Goal: Use online tool/utility: Use online tool/utility

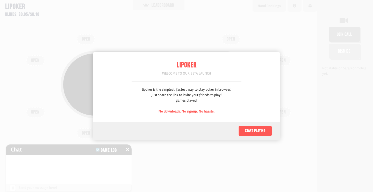
scroll to position [26, 0]
click at [251, 131] on button "Start playing" at bounding box center [255, 130] width 34 height 10
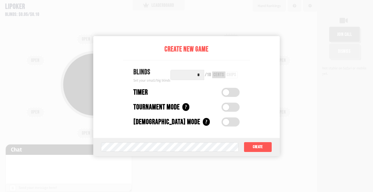
click at [199, 75] on input "*" at bounding box center [188, 75] width 34 height 10
type input "**"
click at [226, 94] on span at bounding box center [226, 92] width 6 height 6
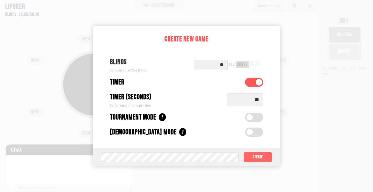
click at [252, 156] on button "Create" at bounding box center [258, 157] width 28 height 10
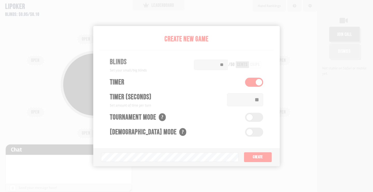
click at [258, 157] on div "Pot: $0.00 COPY GAME LINK OPEN OPEN OPEN OPEN OPEN OPEN OPEN OPEN OPEN" at bounding box center [158, 96] width 317 height 192
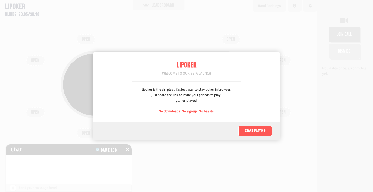
scroll to position [26, 0]
click at [246, 128] on button "Start playing" at bounding box center [255, 130] width 34 height 10
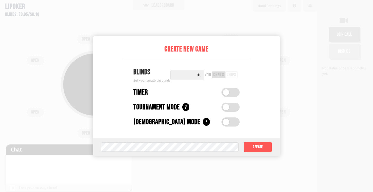
click at [199, 79] on input "*" at bounding box center [188, 75] width 34 height 10
type input "*"
type input "**"
click at [248, 148] on button "Create" at bounding box center [258, 147] width 28 height 10
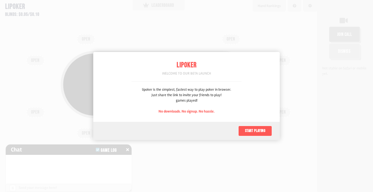
scroll to position [26, 0]
click at [241, 127] on button "Start playing" at bounding box center [255, 130] width 34 height 10
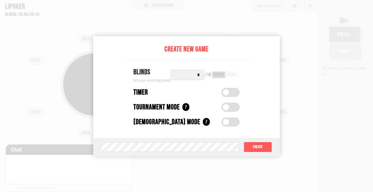
click at [201, 73] on input "*" at bounding box center [188, 75] width 34 height 10
type input "**"
click at [264, 146] on button "Create" at bounding box center [258, 147] width 28 height 10
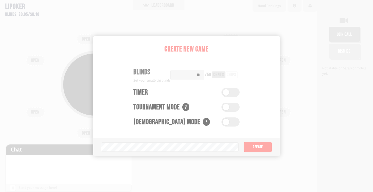
click at [249, 149] on div "Pot: $0.00 COPY GAME LINK OPEN OPEN OPEN OPEN OPEN OPEN OPEN OPEN OPEN" at bounding box center [158, 96] width 317 height 192
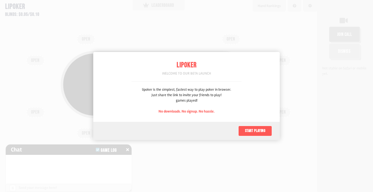
scroll to position [26, 0]
click at [248, 129] on button "Start playing" at bounding box center [255, 130] width 34 height 10
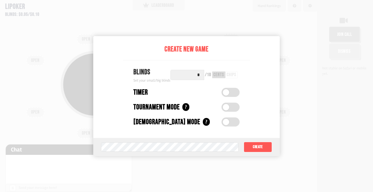
click at [199, 76] on input "*" at bounding box center [188, 75] width 34 height 10
click at [204, 73] on input "*" at bounding box center [188, 75] width 34 height 10
type input "**"
click at [230, 96] on label at bounding box center [231, 92] width 18 height 9
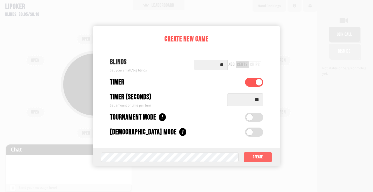
click at [259, 152] on button "Create" at bounding box center [258, 157] width 28 height 10
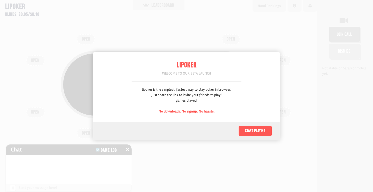
scroll to position [26, 0]
click at [247, 131] on button "Start playing" at bounding box center [255, 130] width 34 height 10
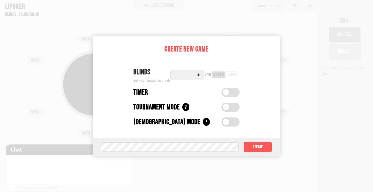
click at [200, 73] on input "*" at bounding box center [188, 75] width 34 height 10
type input "**"
click at [228, 89] on label at bounding box center [231, 92] width 18 height 9
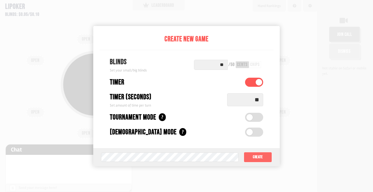
click at [264, 153] on button "Create" at bounding box center [258, 157] width 28 height 10
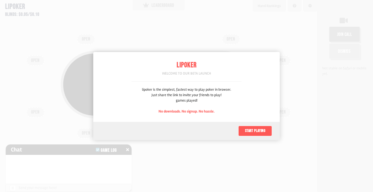
scroll to position [26, 0]
click at [249, 132] on button "Start playing" at bounding box center [255, 130] width 34 height 10
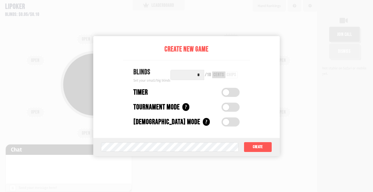
click at [202, 75] on input "*" at bounding box center [188, 75] width 34 height 10
type input "**"
click at [227, 91] on span at bounding box center [226, 92] width 6 height 6
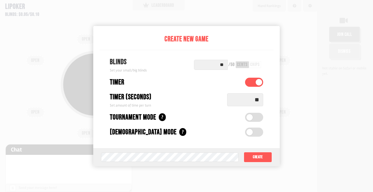
click at [257, 162] on div "Game password (optional) Create" at bounding box center [186, 157] width 187 height 18
click at [258, 159] on button "Create" at bounding box center [258, 157] width 28 height 10
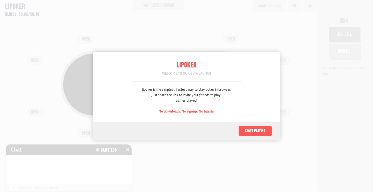
scroll to position [26, 0]
click at [249, 130] on button "Start playing" at bounding box center [255, 130] width 34 height 10
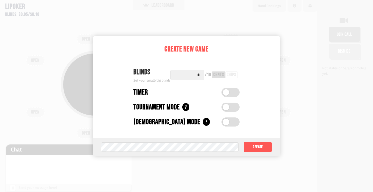
click at [202, 75] on input "*" at bounding box center [188, 75] width 34 height 10
type input "**"
click at [230, 93] on label at bounding box center [231, 92] width 18 height 9
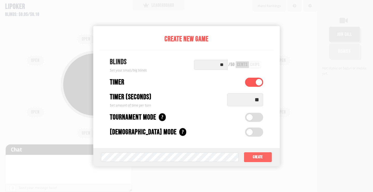
click at [263, 154] on button "Create" at bounding box center [258, 157] width 28 height 10
